Goal: Task Accomplishment & Management: Manage account settings

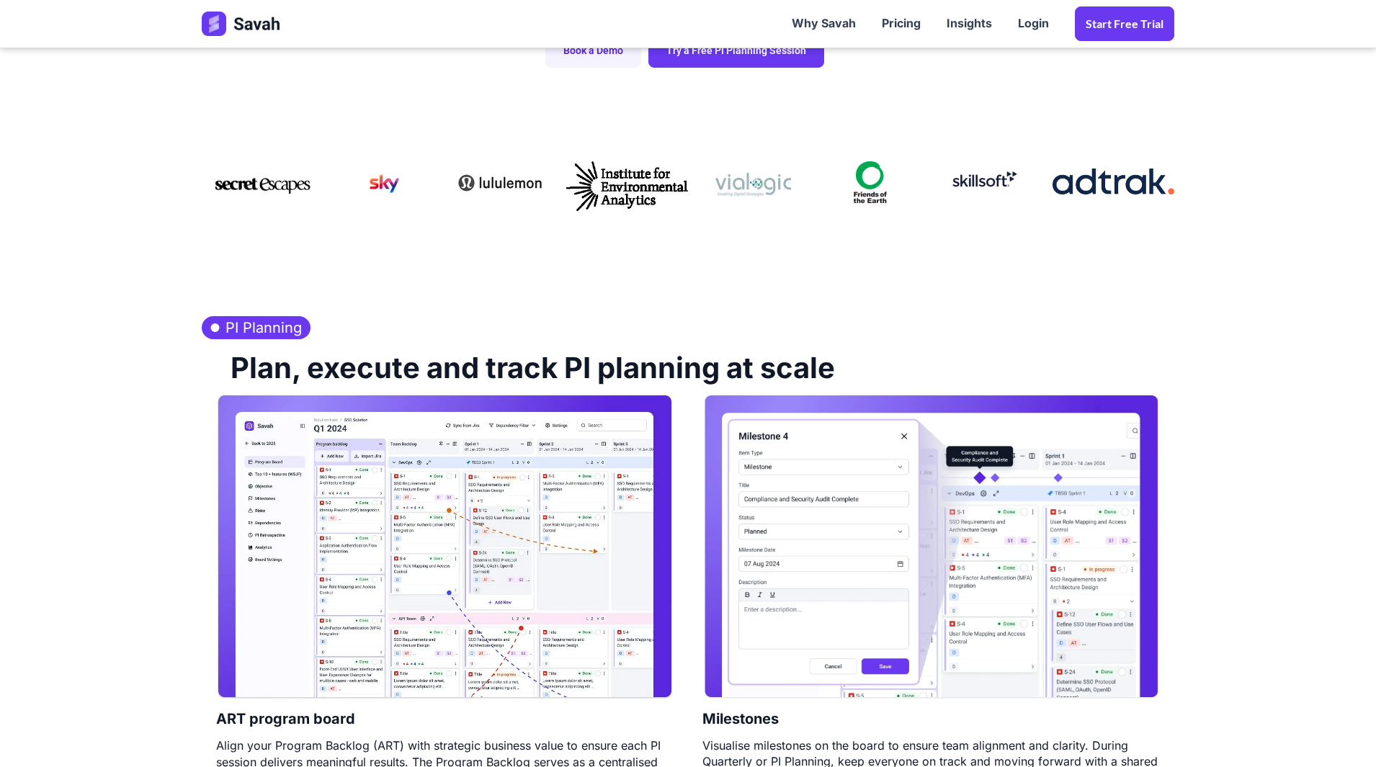
scroll to position [432, 0]
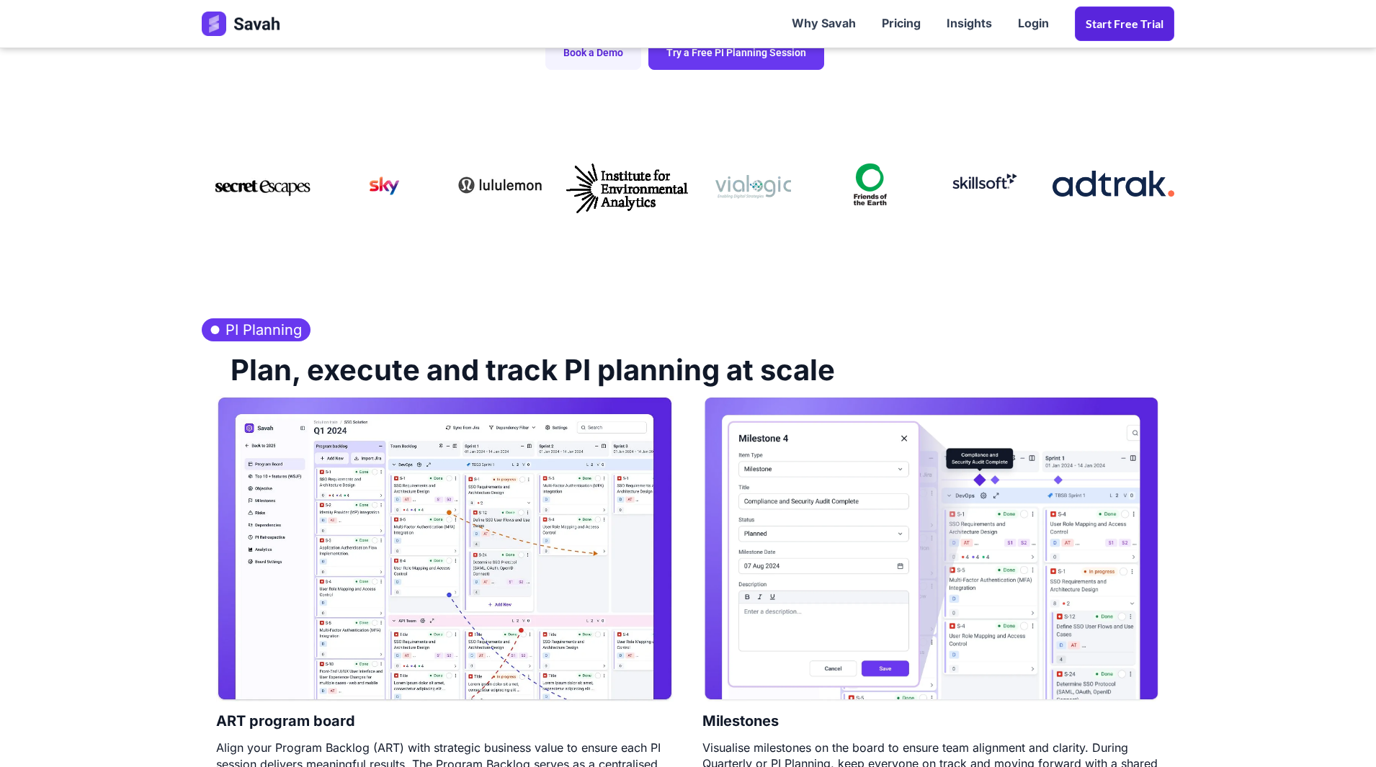
click at [1107, 31] on link "Start Free trial" at bounding box center [1124, 23] width 99 height 35
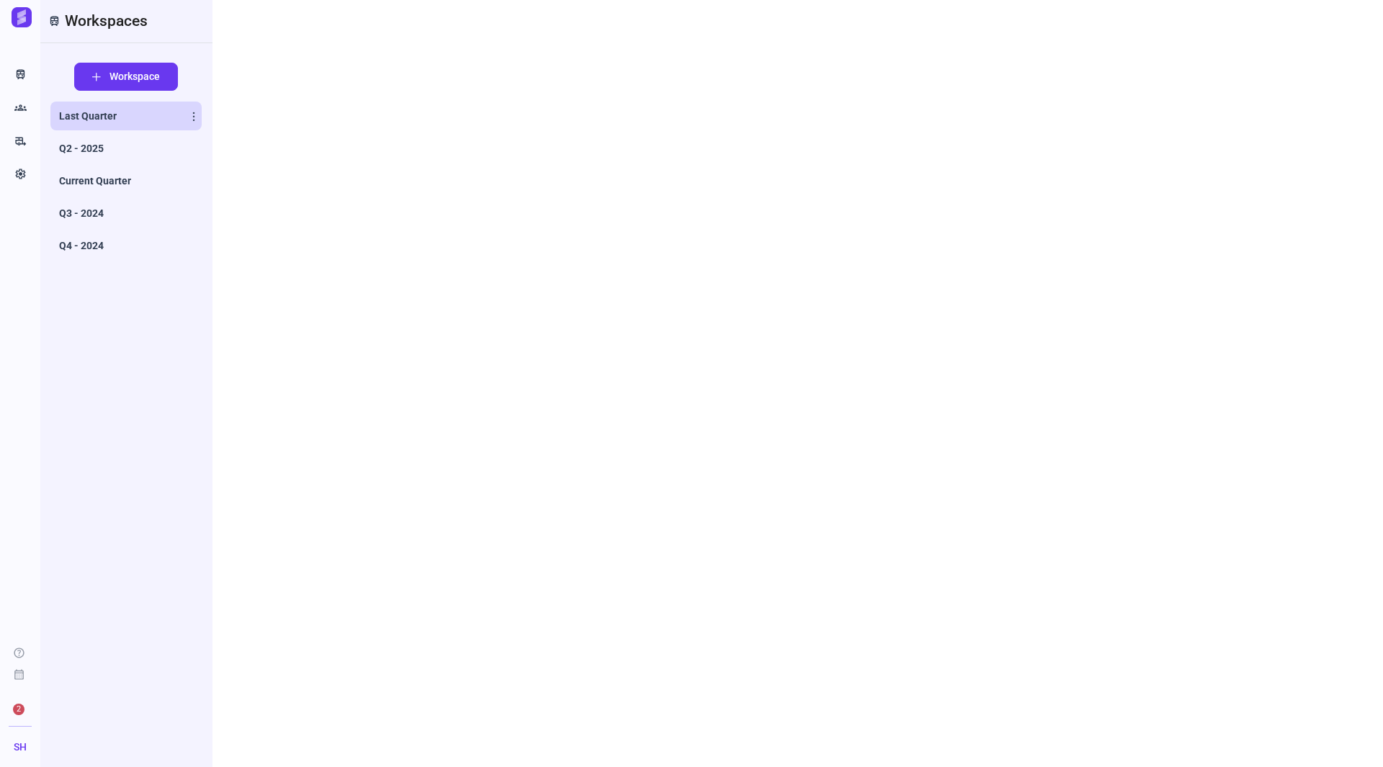
click at [113, 116] on span "Last Quarter" at bounding box center [88, 116] width 58 height 14
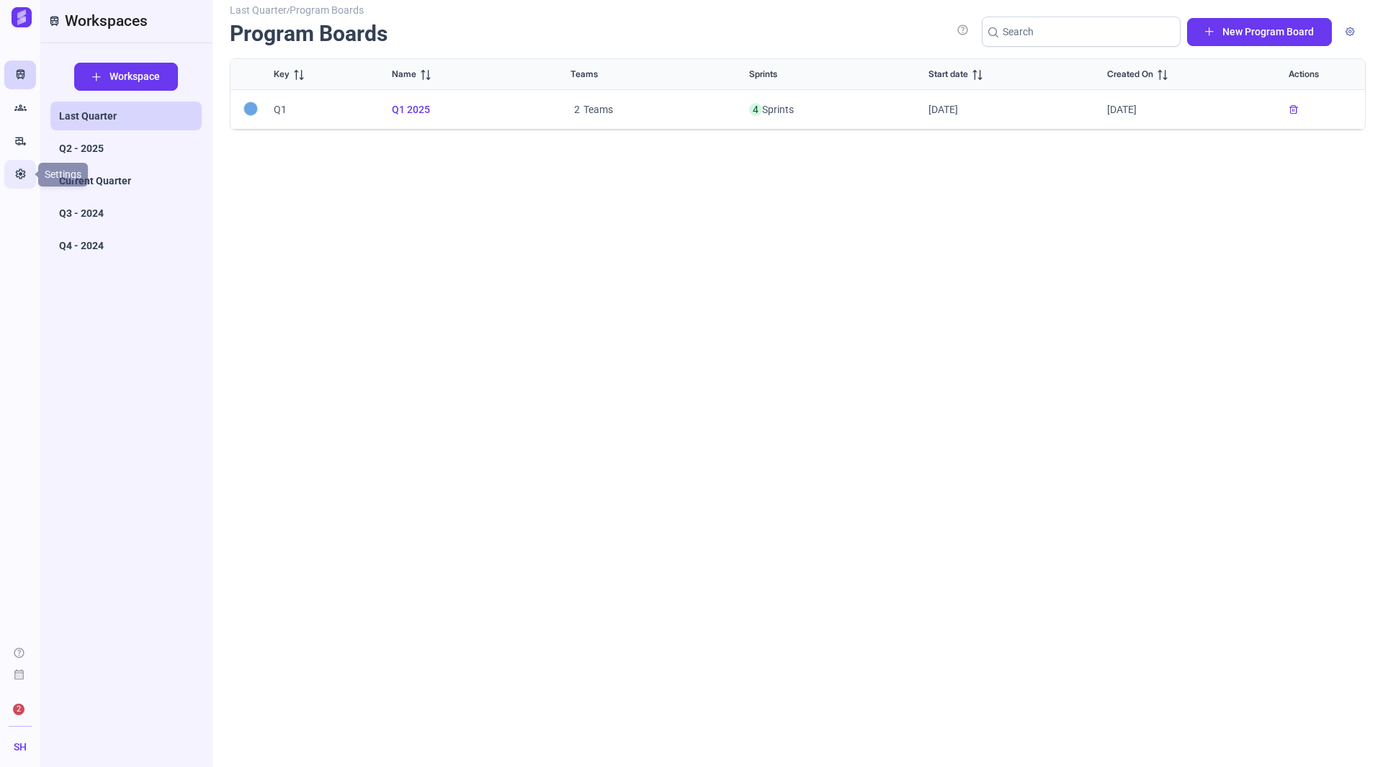
click at [22, 181] on icon "Settings" at bounding box center [20, 174] width 12 height 14
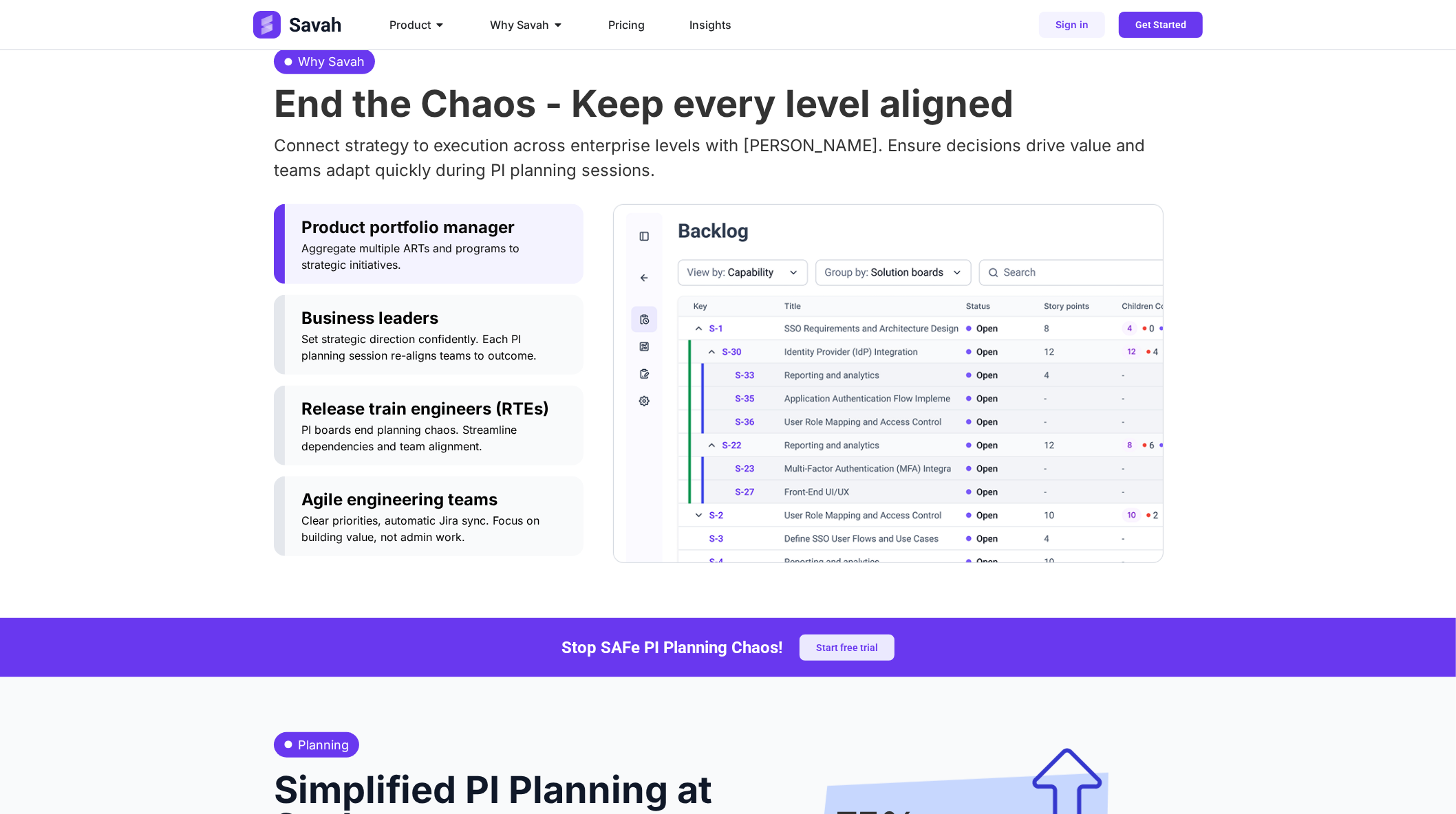
scroll to position [687, 0]
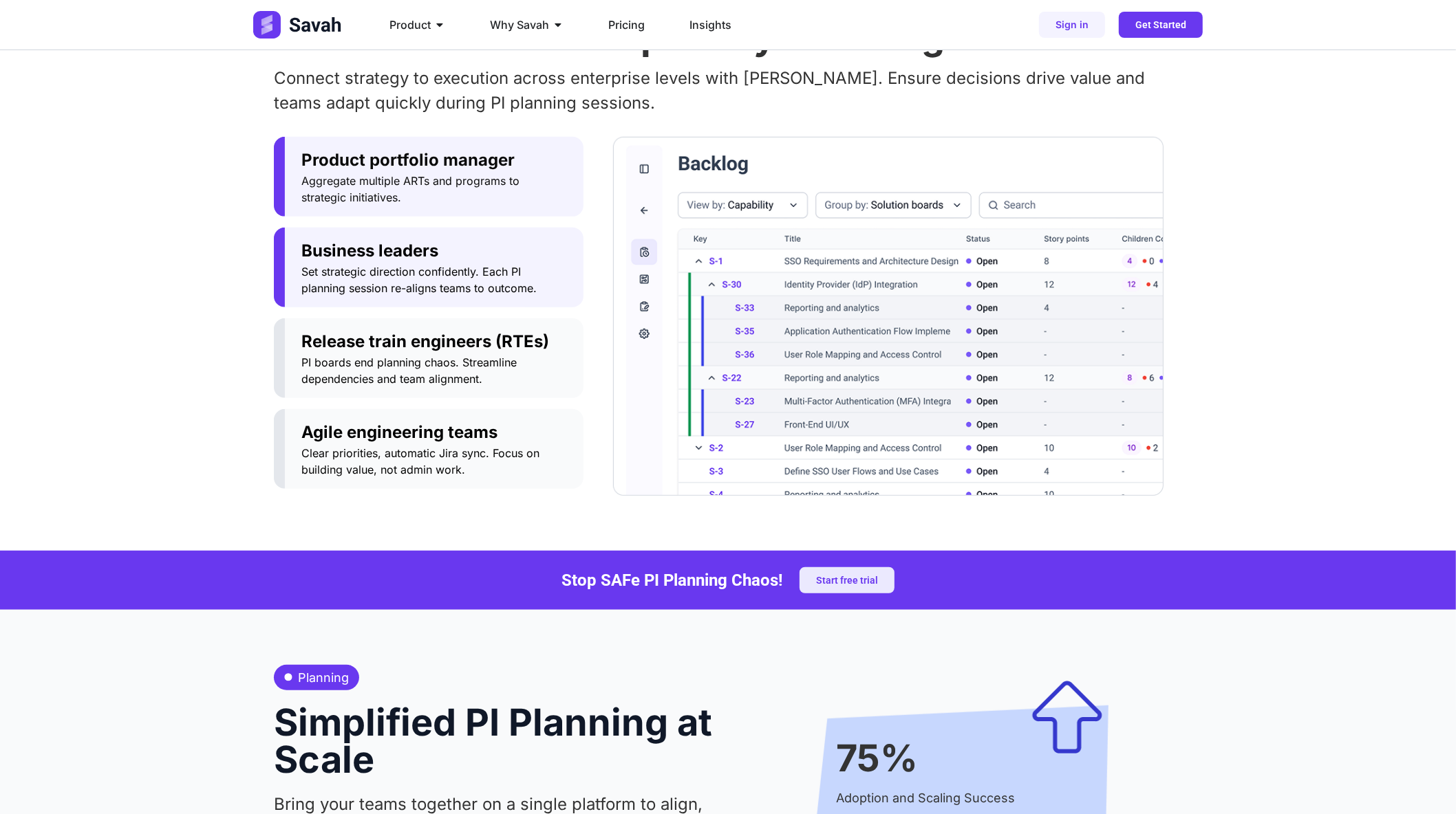
click at [414, 269] on span "Set strategic direction confidently. Each PI planning session re-aligns teams t…" at bounding box center [434, 280] width 265 height 33
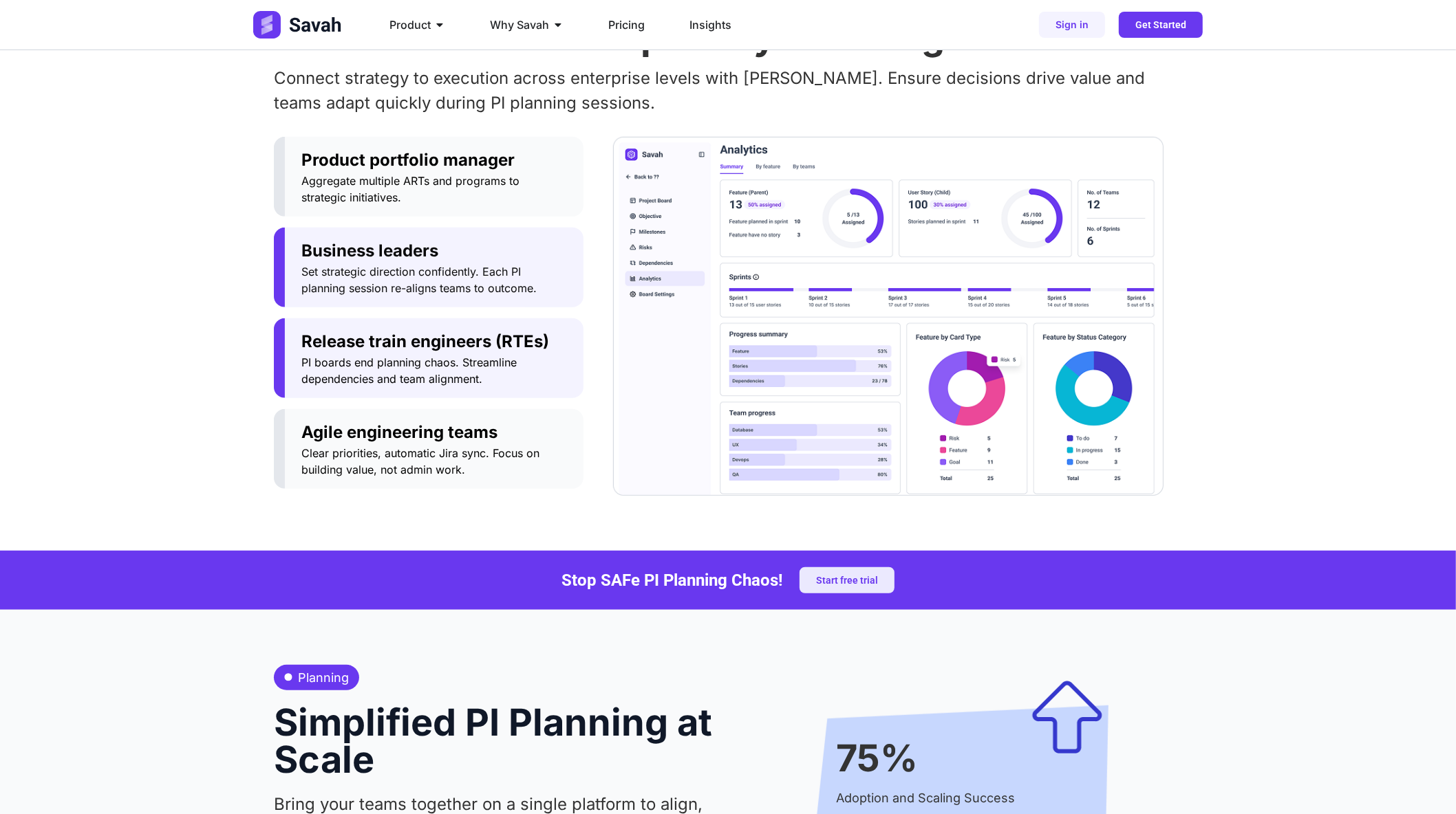
click at [412, 331] on span "Release train engineers (RTEs)" at bounding box center [434, 342] width 265 height 25
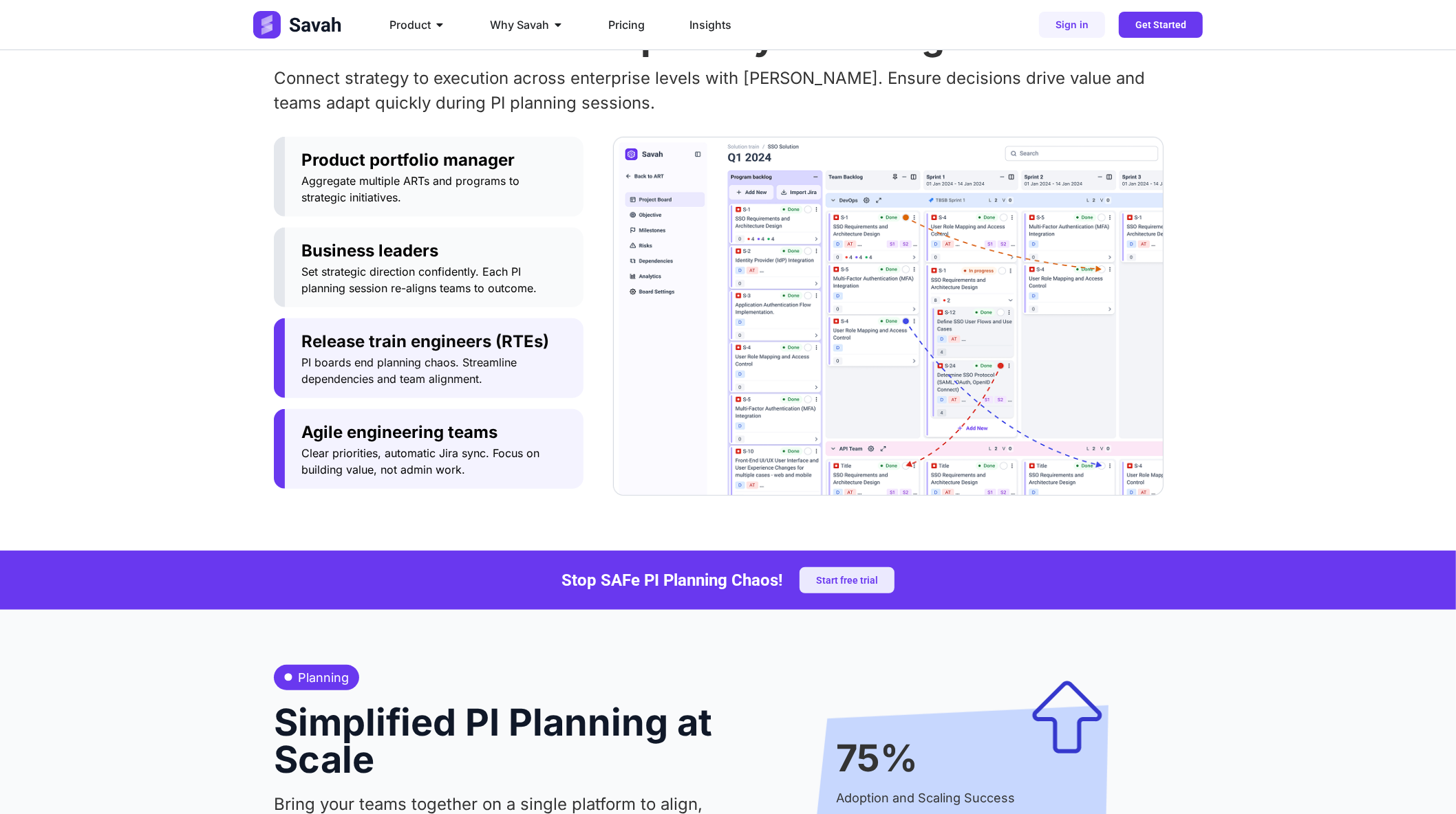
click at [418, 416] on button "Agile engineering teams Clear priorities, automatic Jira sync. Focus on buildin…" at bounding box center [429, 449] width 309 height 80
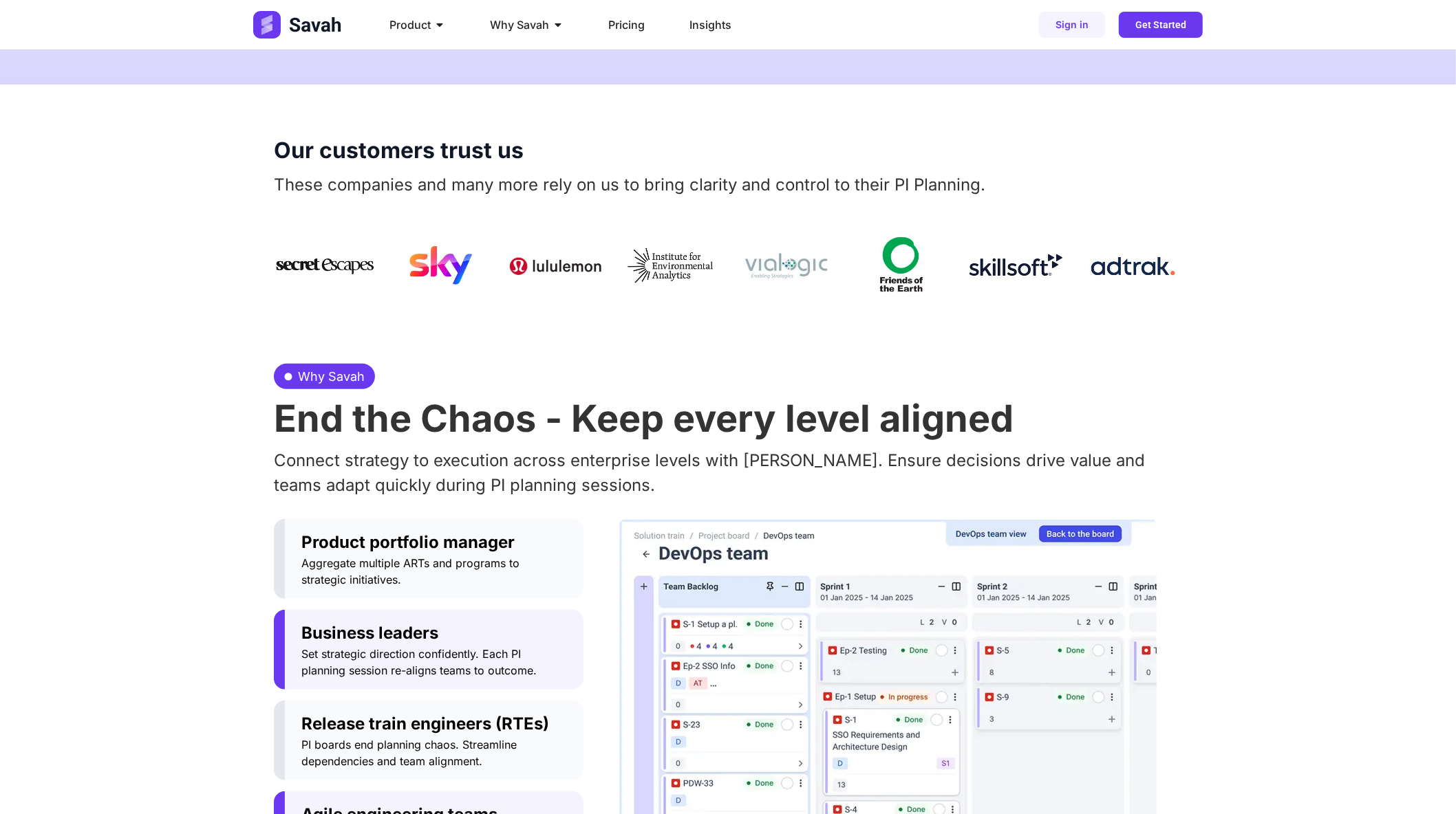
scroll to position [0, 0]
